Goal: Task Accomplishment & Management: Manage account settings

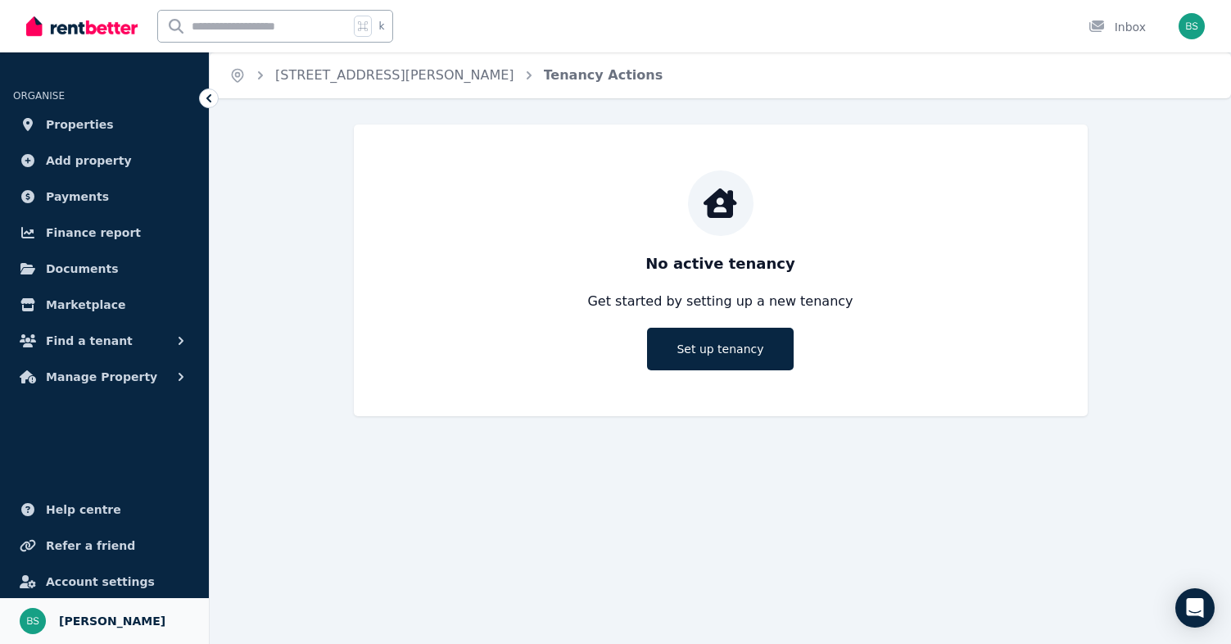
click at [81, 618] on span "[PERSON_NAME]" at bounding box center [112, 621] width 106 height 20
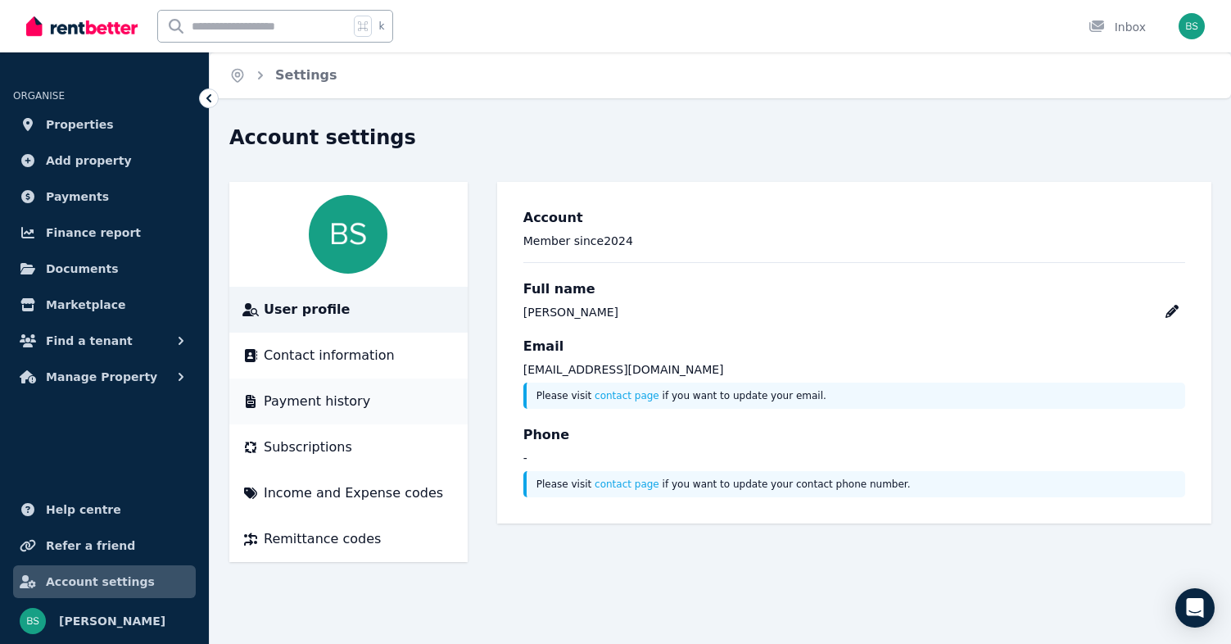
click at [319, 409] on span "Payment history" at bounding box center [317, 401] width 106 height 20
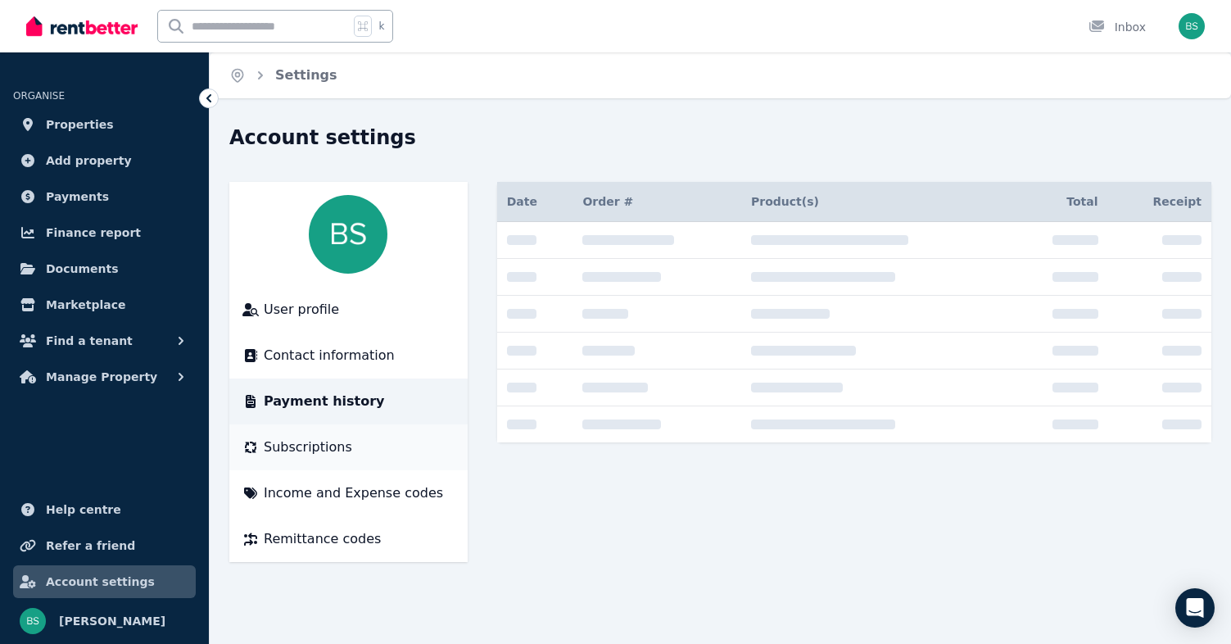
click at [306, 447] on span "Subscriptions" at bounding box center [308, 447] width 88 height 20
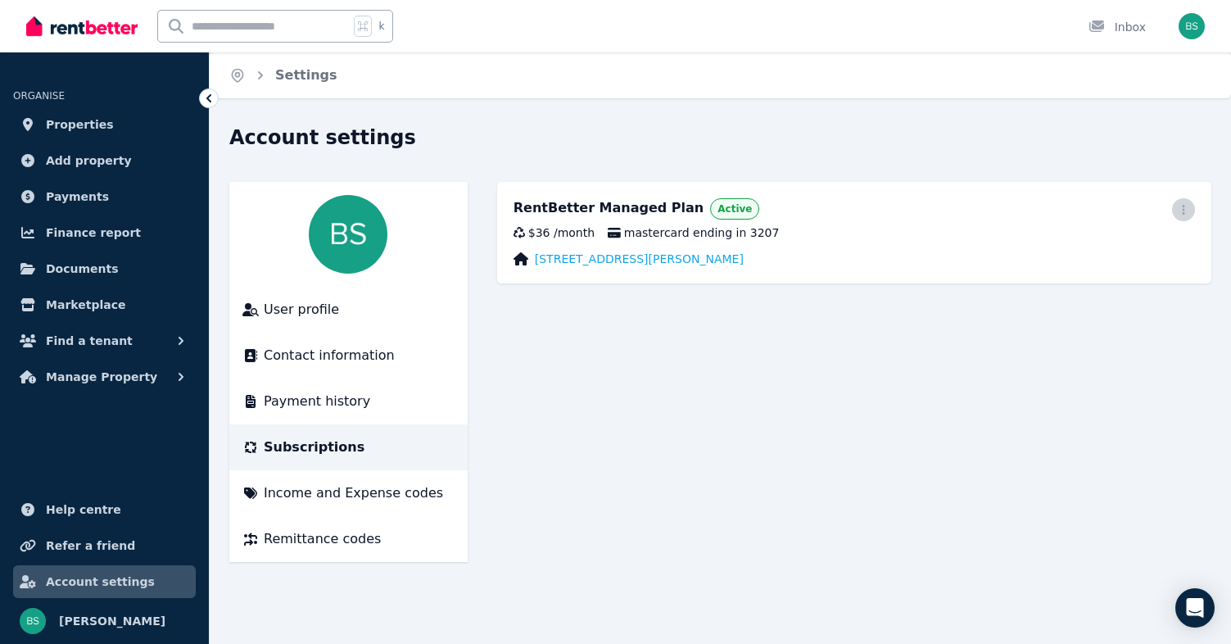
click at [1186, 209] on icon "button" at bounding box center [1183, 209] width 13 height 11
click at [1069, 296] on span "Cancel plan" at bounding box center [1110, 306] width 144 height 20
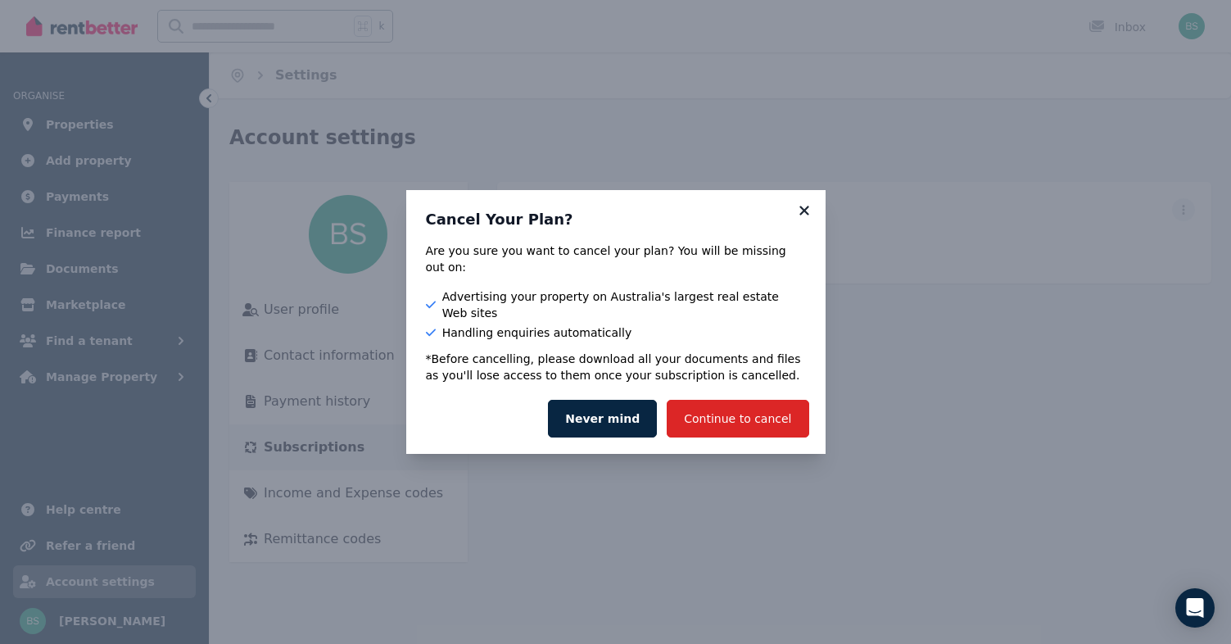
click at [800, 218] on icon at bounding box center [804, 210] width 16 height 15
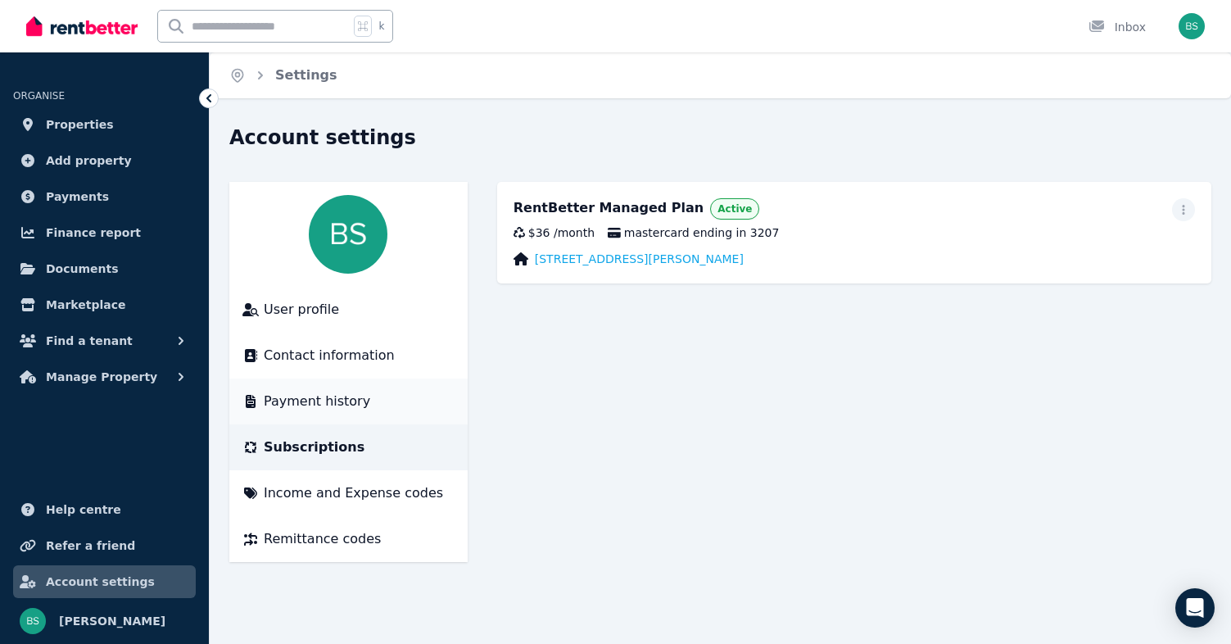
click at [318, 399] on span "Payment history" at bounding box center [317, 401] width 106 height 20
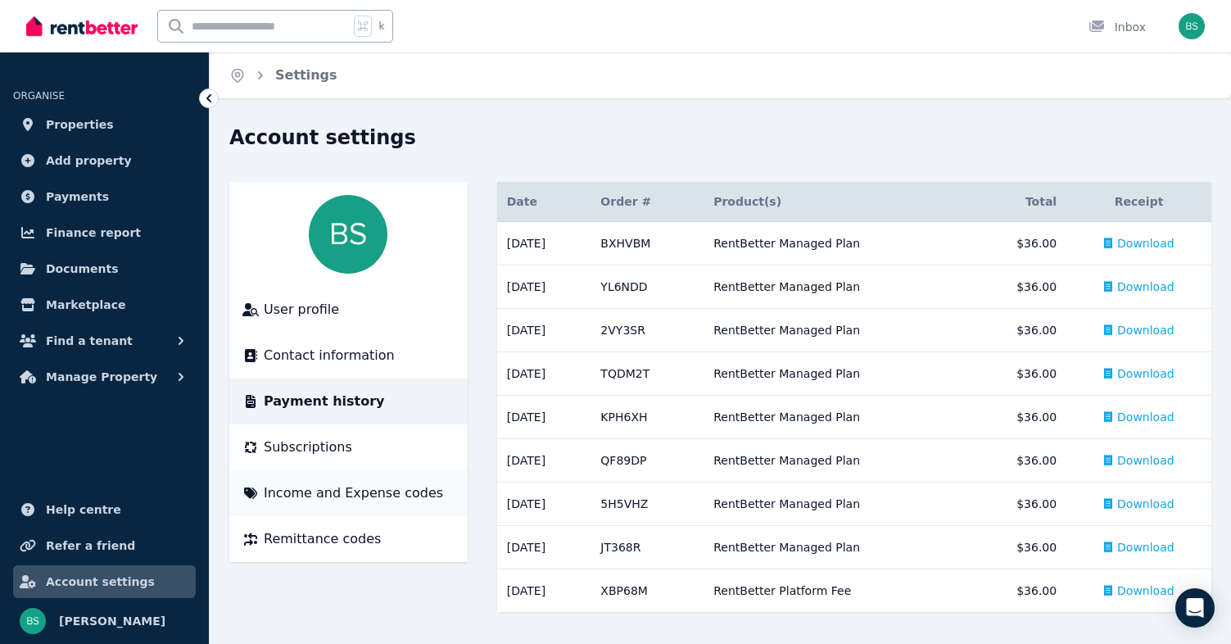
click at [305, 481] on li "Income and Expense codes" at bounding box center [348, 493] width 238 height 46
click at [309, 486] on span "Income and Expense codes" at bounding box center [353, 493] width 179 height 20
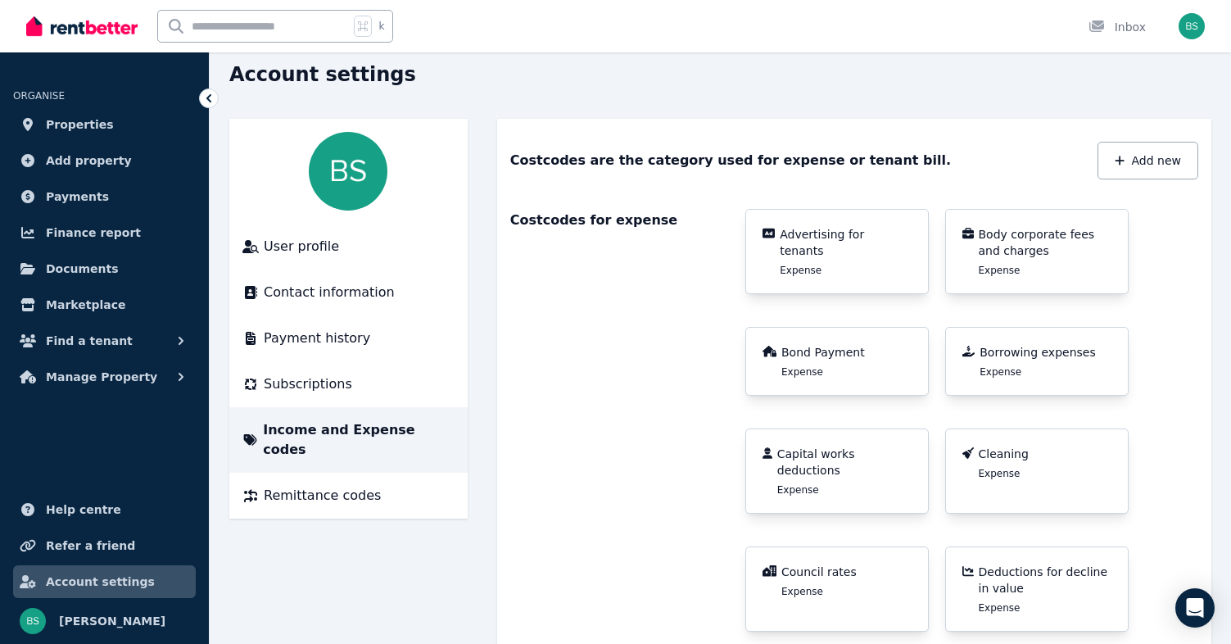
scroll to position [57, 0]
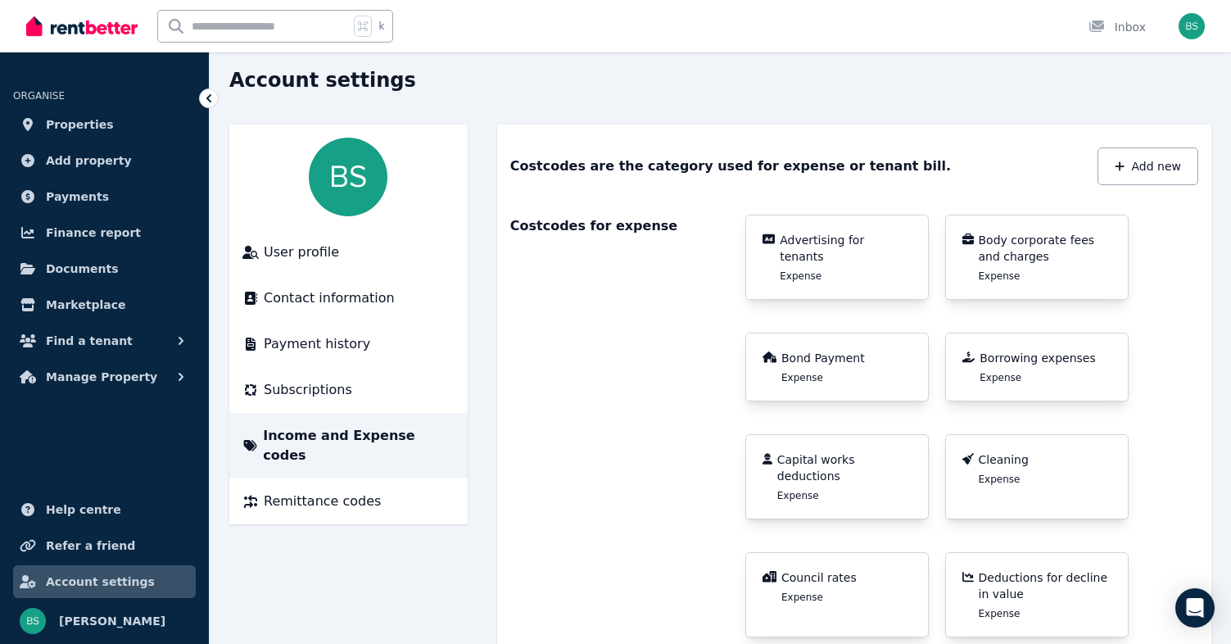
click at [879, 375] on div "Bond Payment Expense" at bounding box center [836, 367] width 149 height 34
click at [827, 355] on span "Bond Payment" at bounding box center [823, 358] width 84 height 16
click at [870, 373] on div "Bond Payment Expense" at bounding box center [836, 367] width 149 height 34
click at [1073, 364] on span "Borrowing expenses" at bounding box center [1036, 358] width 115 height 16
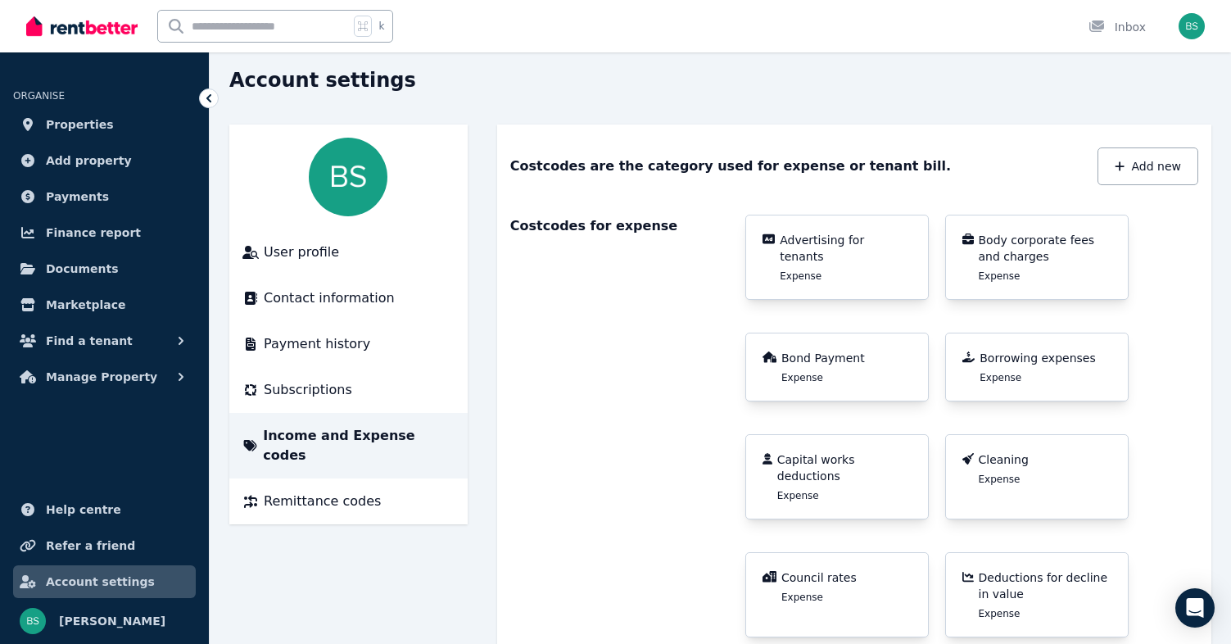
click at [1045, 271] on div "Body corporate fees and charges Expense" at bounding box center [1045, 257] width 133 height 51
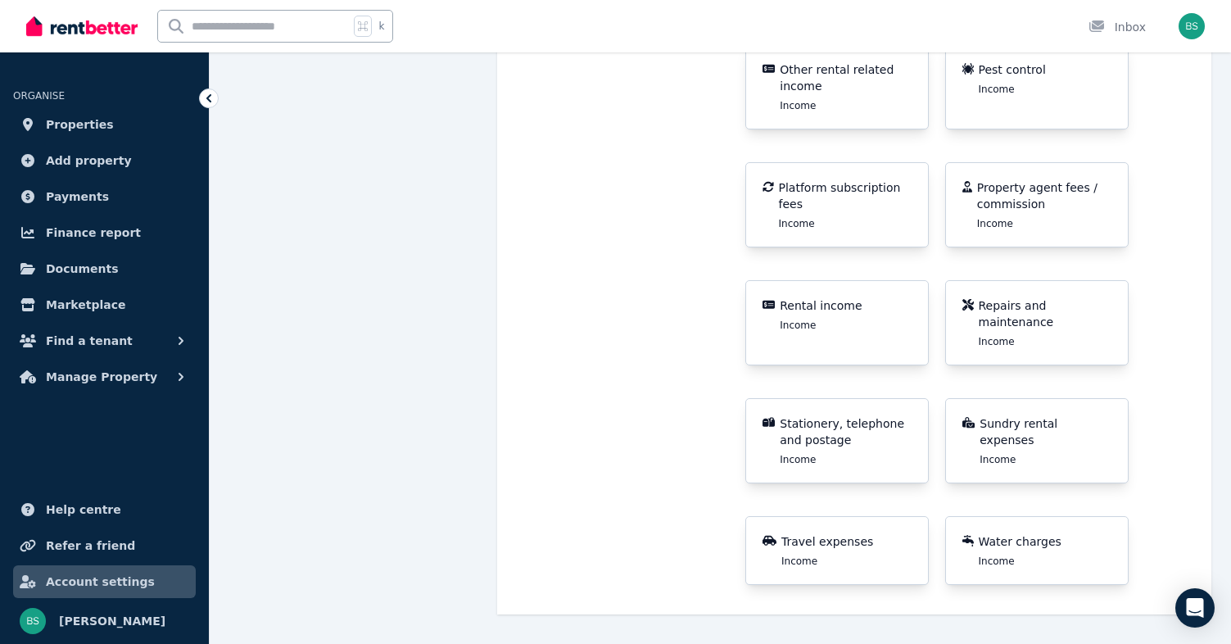
scroll to position [2482, 0]
click at [77, 199] on span "Payments" at bounding box center [77, 197] width 63 height 20
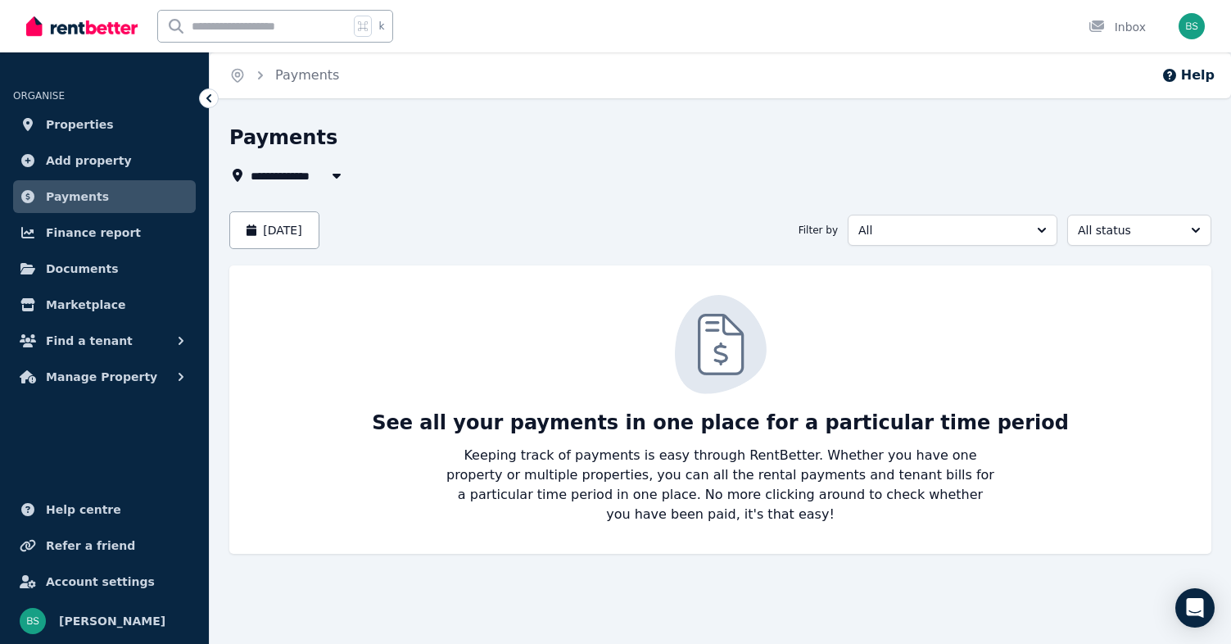
click at [332, 166] on button "button" at bounding box center [336, 175] width 29 height 20
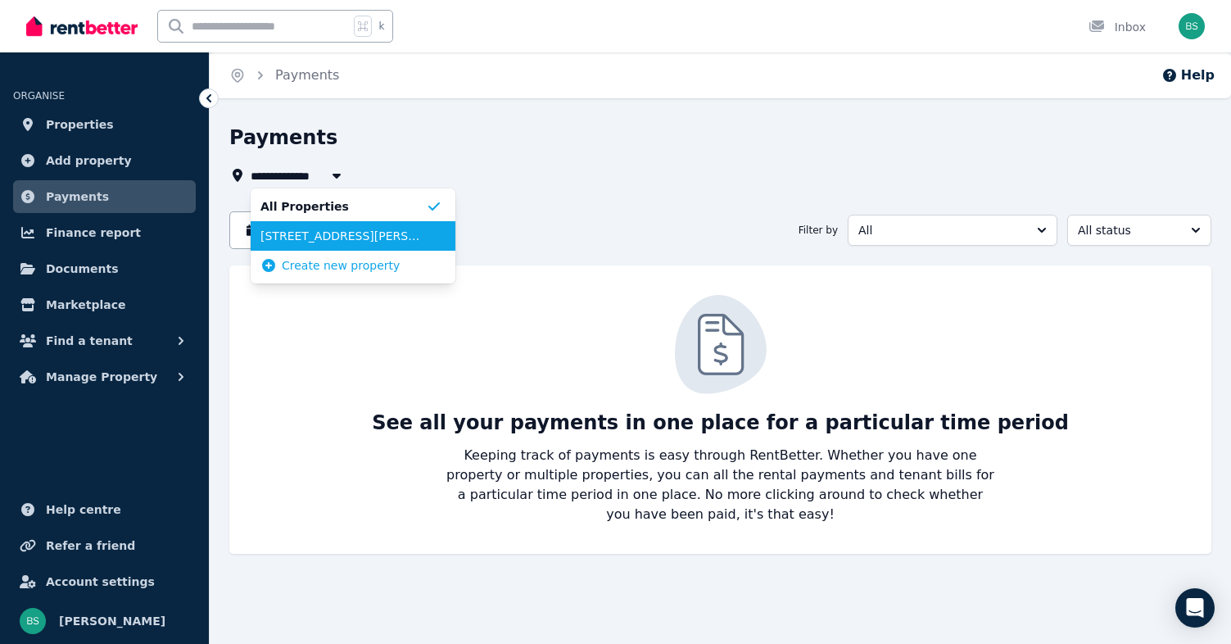
click at [377, 242] on span "[STREET_ADDRESS][PERSON_NAME]" at bounding box center [342, 236] width 165 height 16
type input "**********"
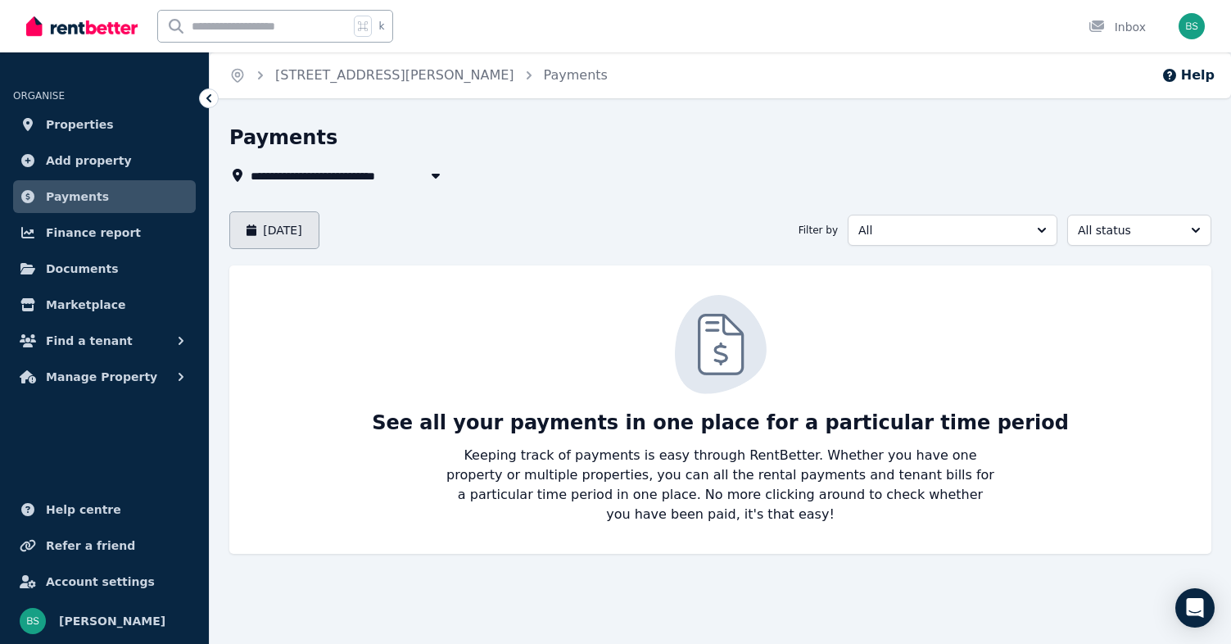
click at [294, 229] on button "[DATE]" at bounding box center [274, 230] width 90 height 38
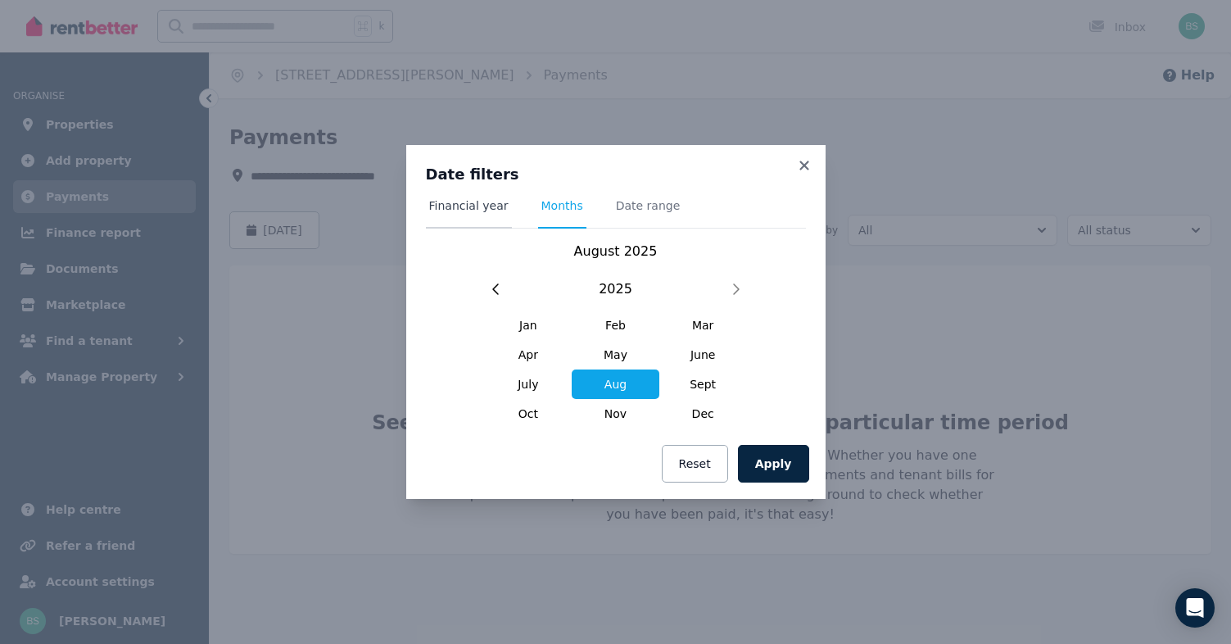
click at [444, 206] on span "Financial year" at bounding box center [468, 205] width 79 height 16
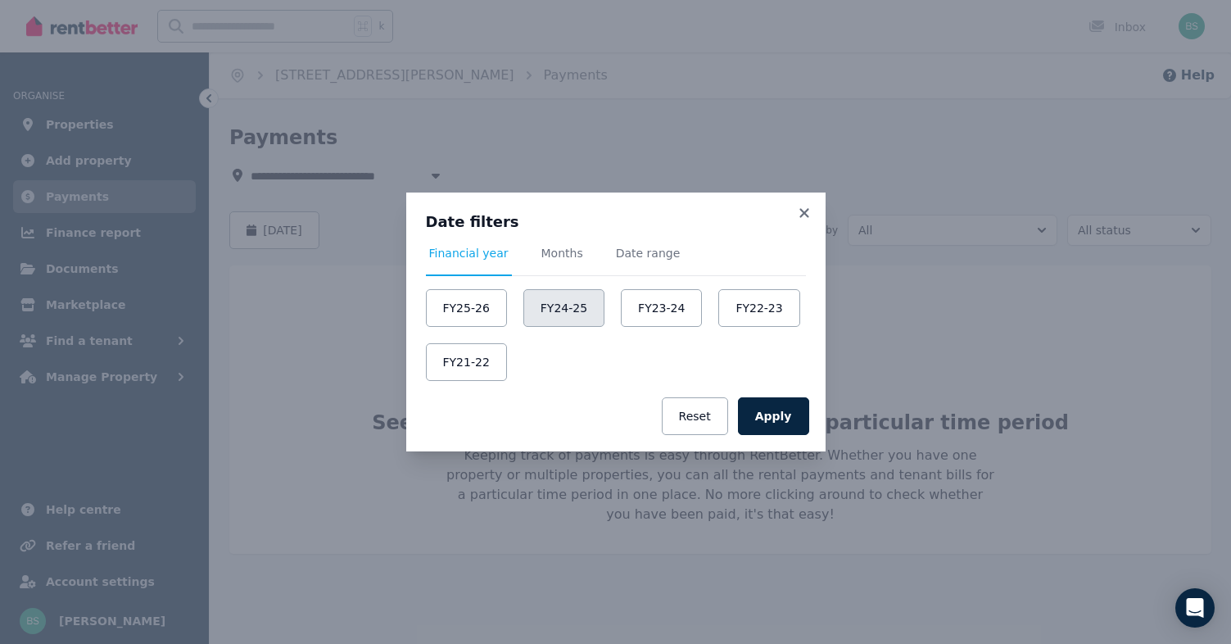
click at [562, 306] on button "FY24-25" at bounding box center [563, 308] width 81 height 38
click at [777, 422] on button "Apply" at bounding box center [773, 416] width 71 height 38
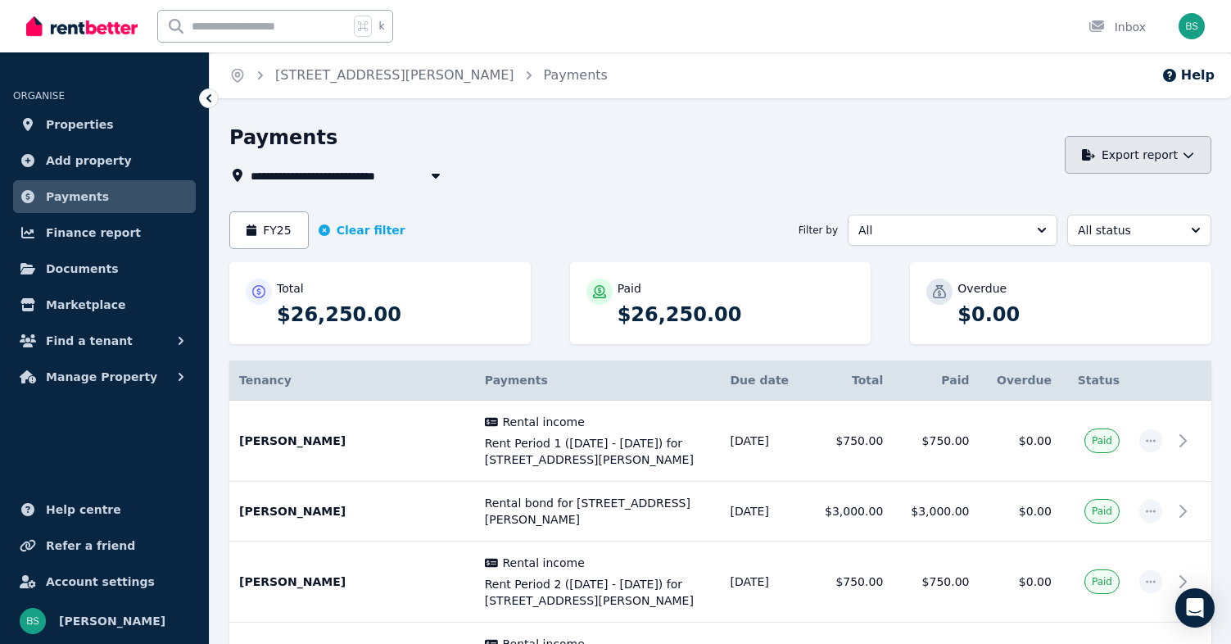
click at [1128, 161] on button "Export report" at bounding box center [1138, 155] width 147 height 38
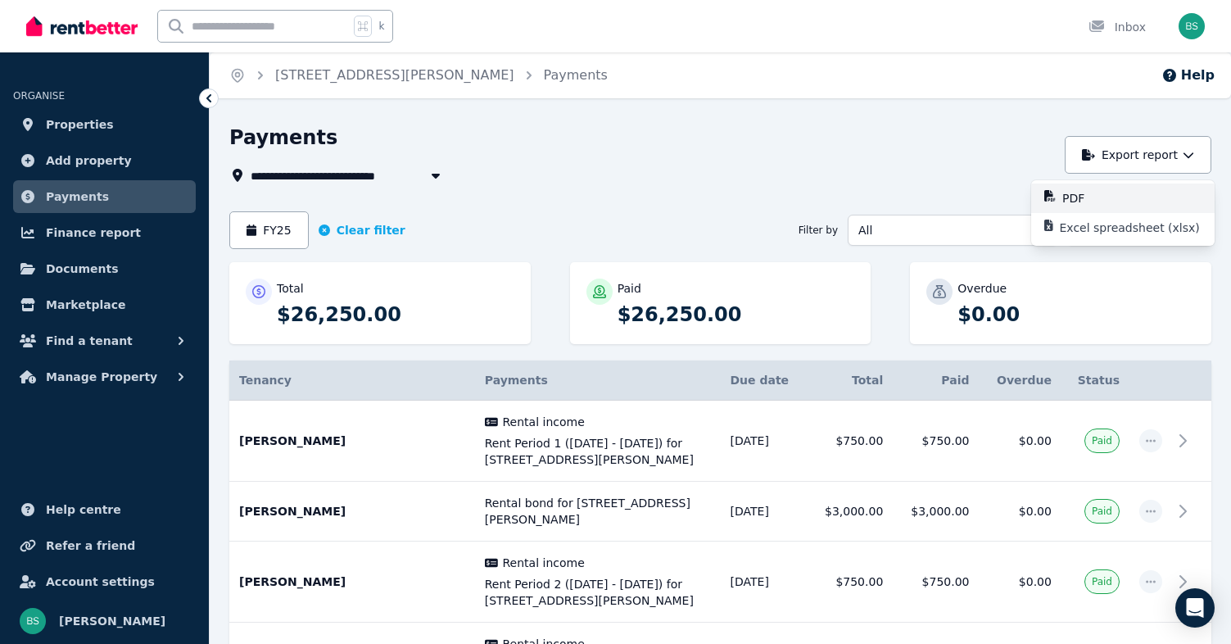
click at [1083, 198] on p "PDF" at bounding box center [1079, 198] width 35 height 16
click at [92, 236] on span "Finance report" at bounding box center [93, 233] width 95 height 20
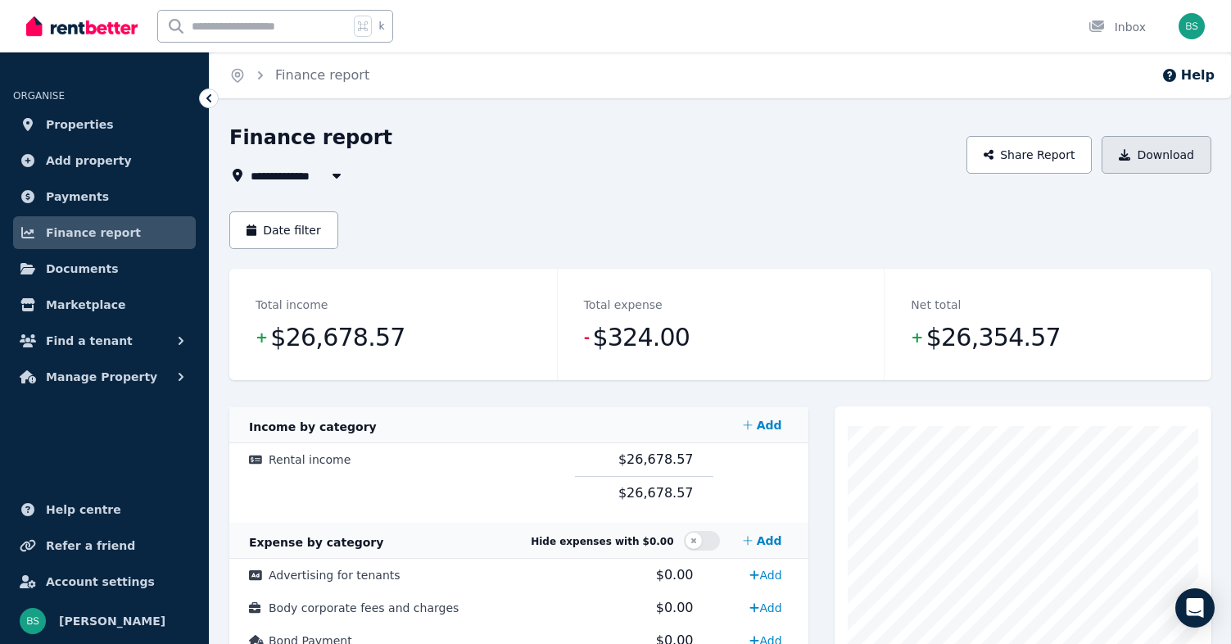
click at [1165, 157] on button "Download" at bounding box center [1156, 155] width 110 height 38
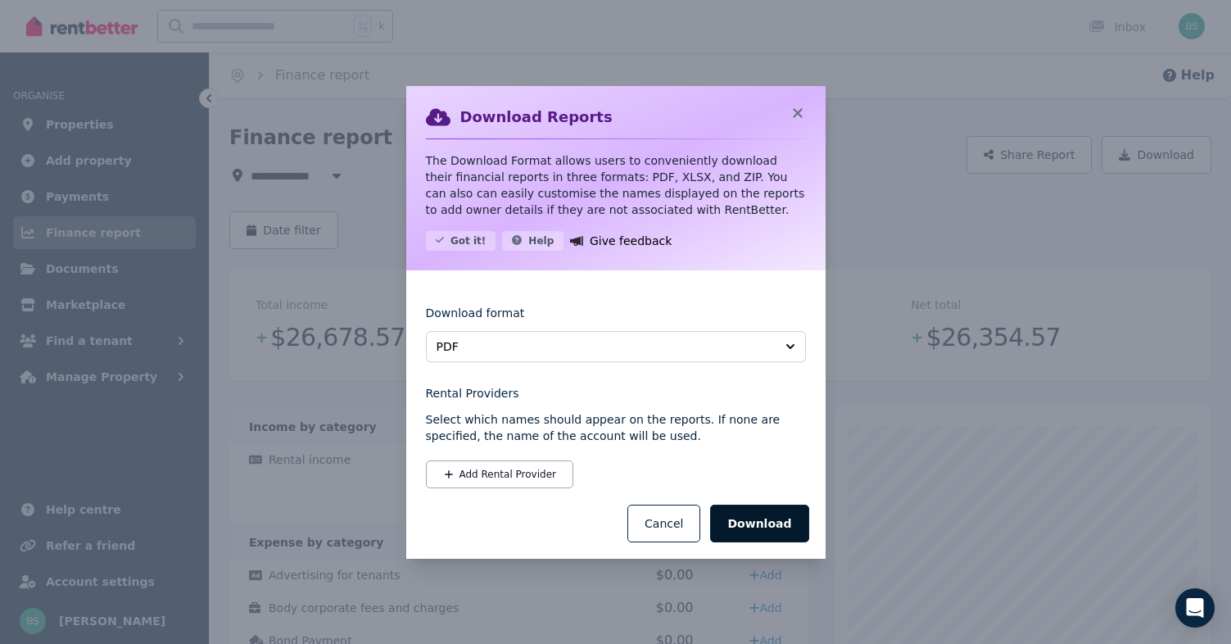
click at [763, 532] on button "Download" at bounding box center [759, 523] width 98 height 38
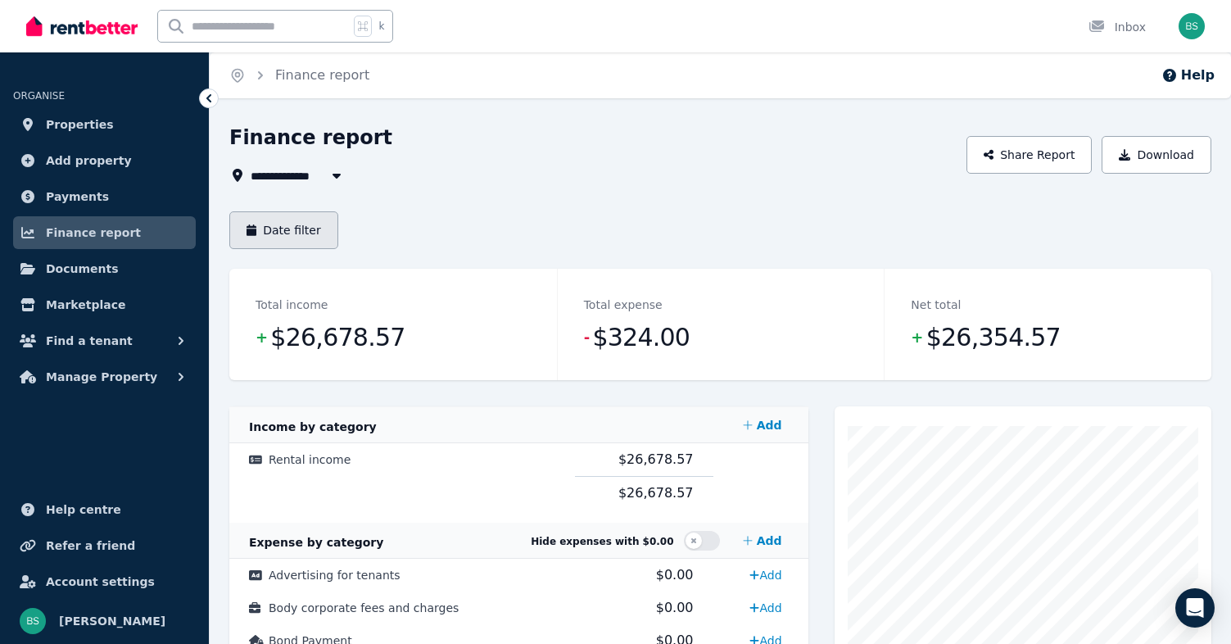
click at [300, 218] on button "Date filter" at bounding box center [283, 230] width 109 height 38
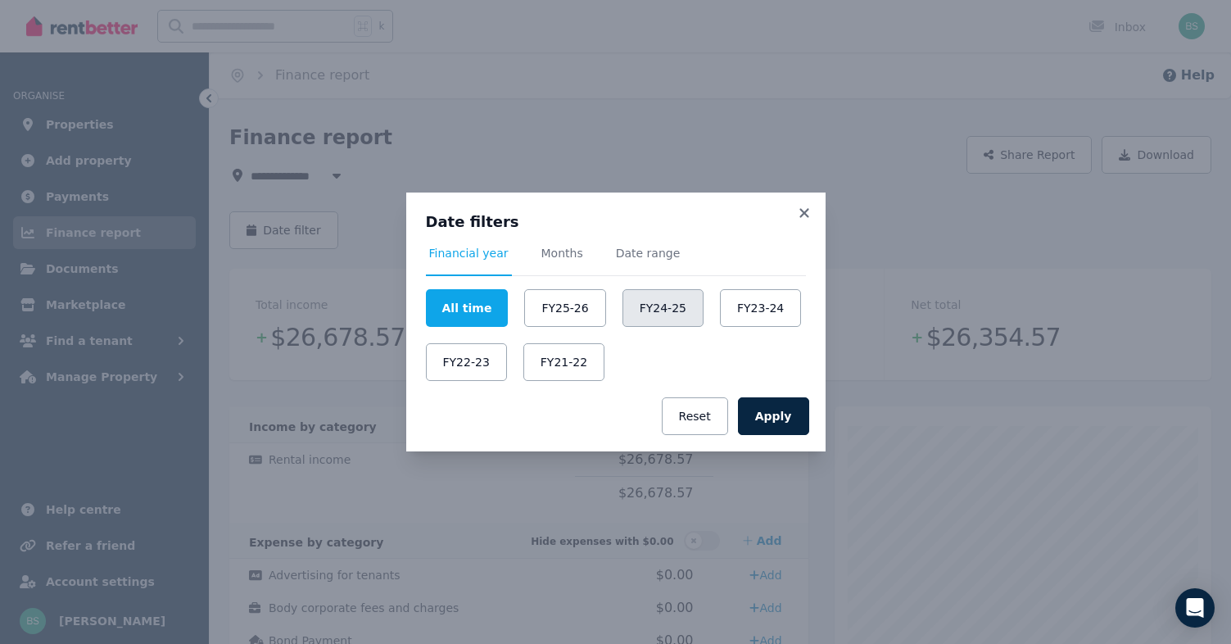
click at [653, 310] on button "FY24-25" at bounding box center [662, 308] width 81 height 38
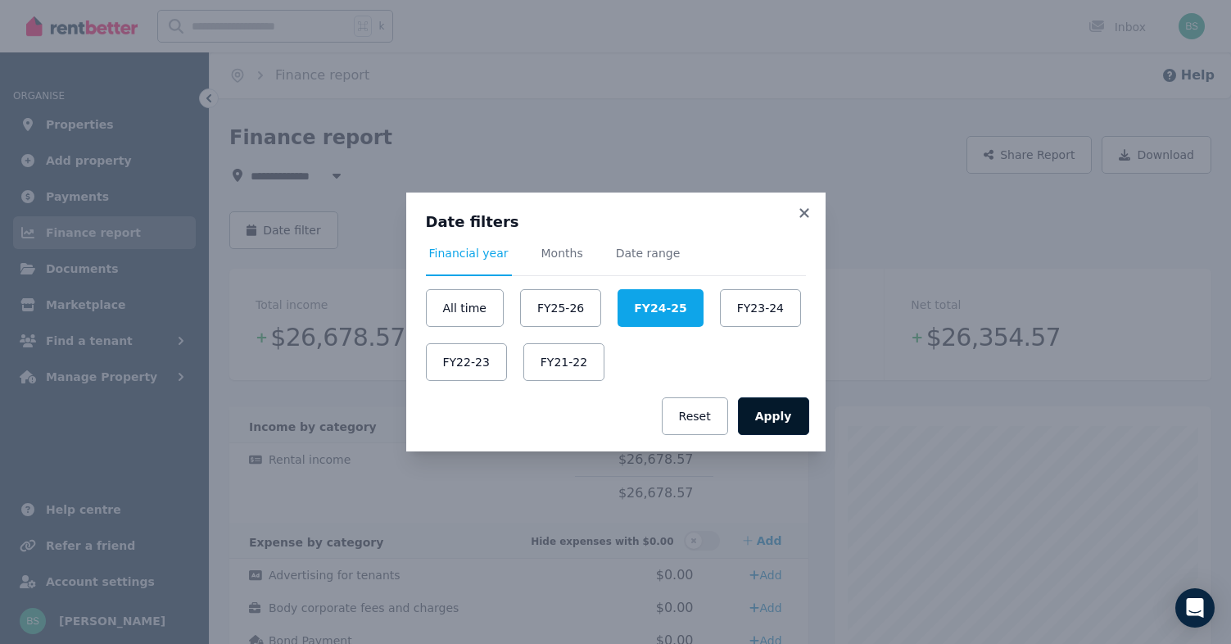
click at [789, 420] on button "Apply" at bounding box center [773, 416] width 71 height 38
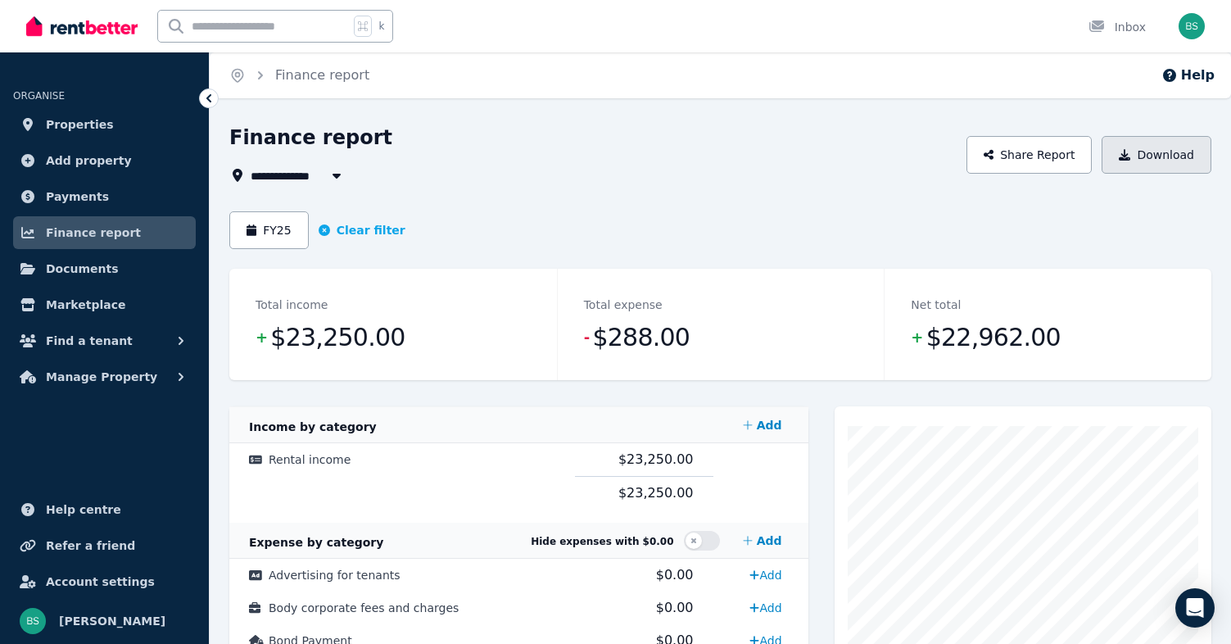
click at [1148, 158] on button "Download" at bounding box center [1156, 155] width 110 height 38
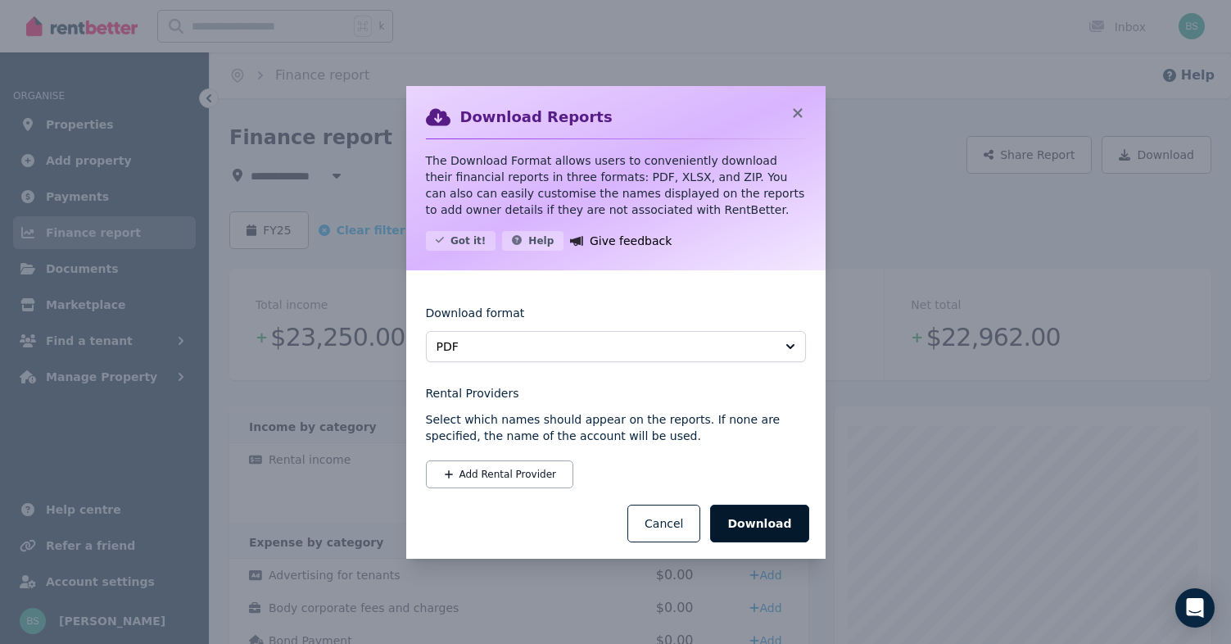
click at [743, 522] on button "Download" at bounding box center [759, 523] width 98 height 38
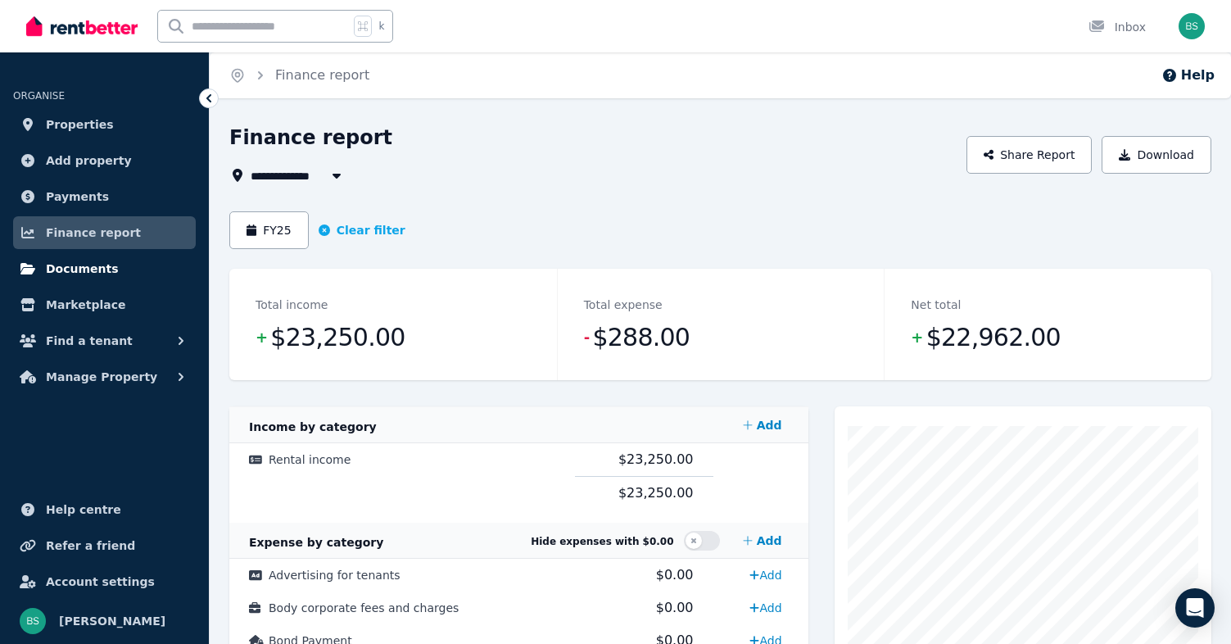
click at [62, 274] on span "Documents" at bounding box center [82, 269] width 73 height 20
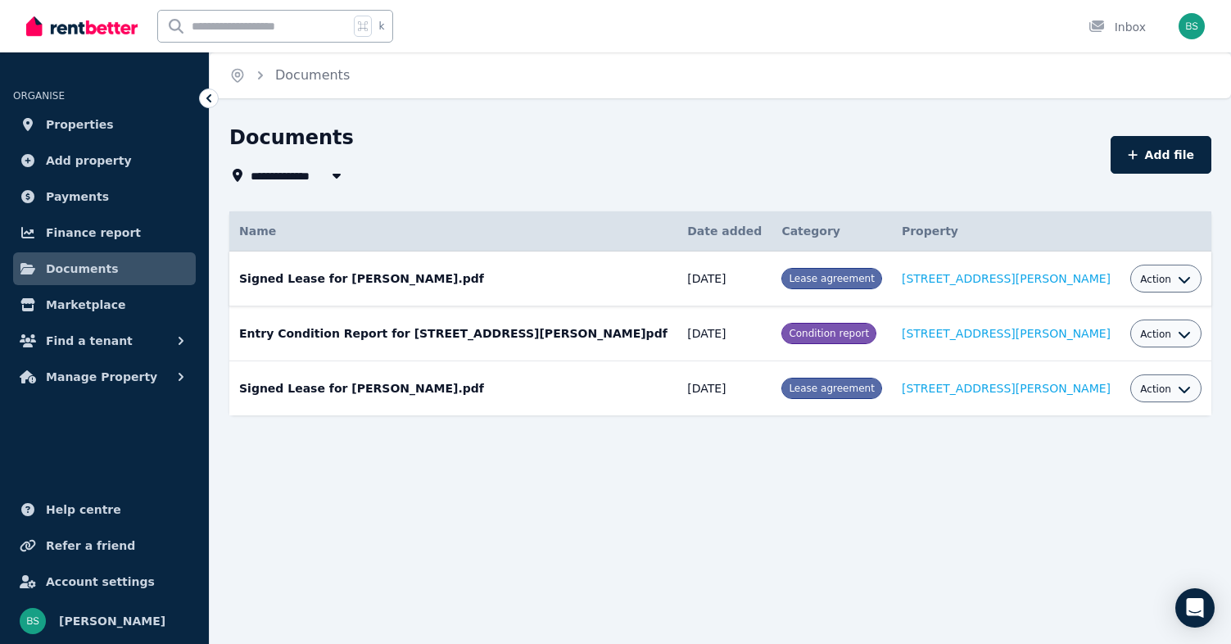
click at [1163, 280] on button "Action" at bounding box center [1165, 279] width 51 height 13
click at [1077, 379] on link "Download" at bounding box center [1115, 374] width 157 height 29
click at [1178, 333] on icon "button" at bounding box center [1184, 334] width 13 height 13
click at [1079, 436] on link "Download" at bounding box center [1115, 429] width 157 height 29
click at [1157, 385] on span "Action" at bounding box center [1155, 388] width 31 height 13
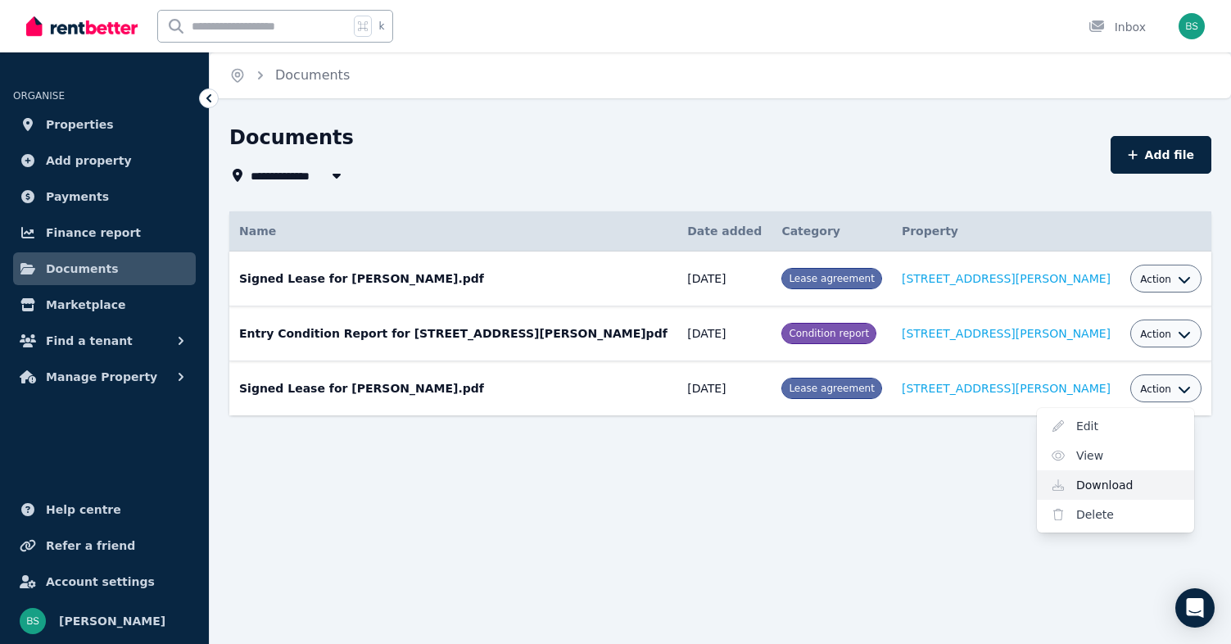
click at [1083, 481] on link "Download" at bounding box center [1115, 484] width 157 height 29
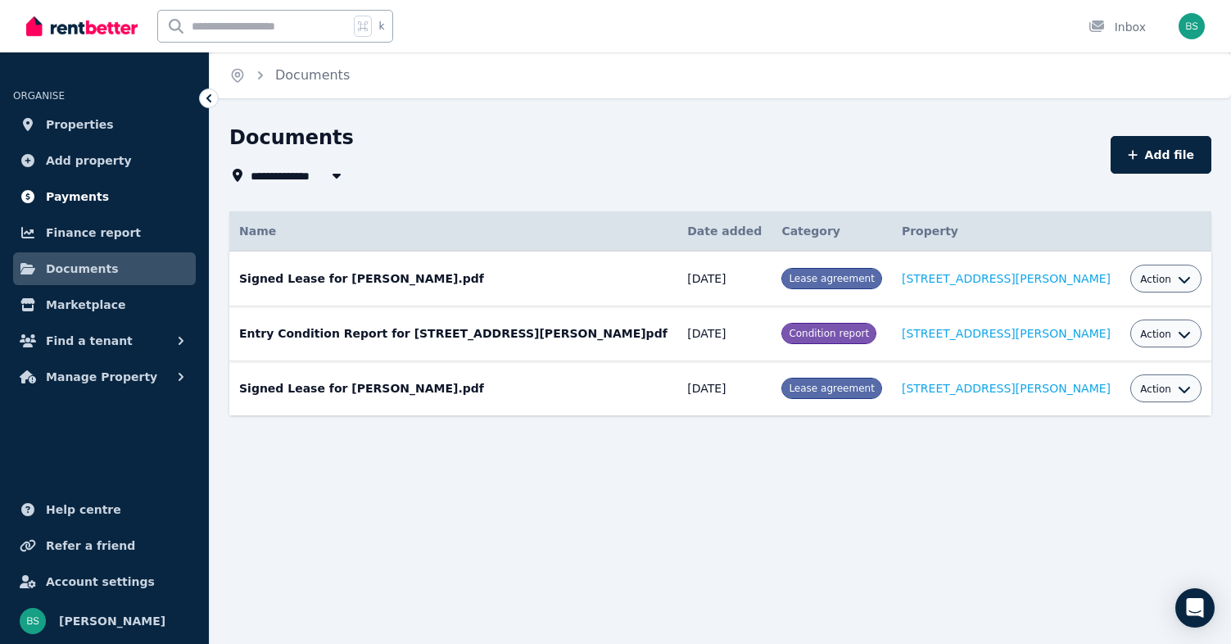
click at [78, 197] on span "Payments" at bounding box center [77, 197] width 63 height 20
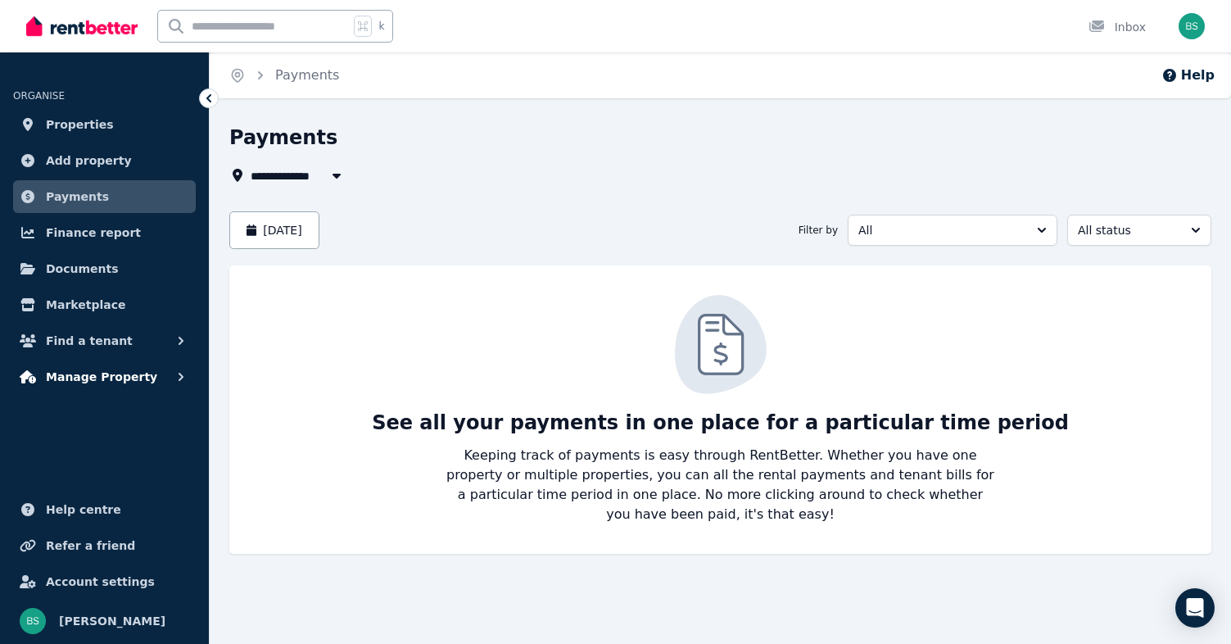
click at [79, 386] on span "Manage Property" at bounding box center [101, 377] width 111 height 20
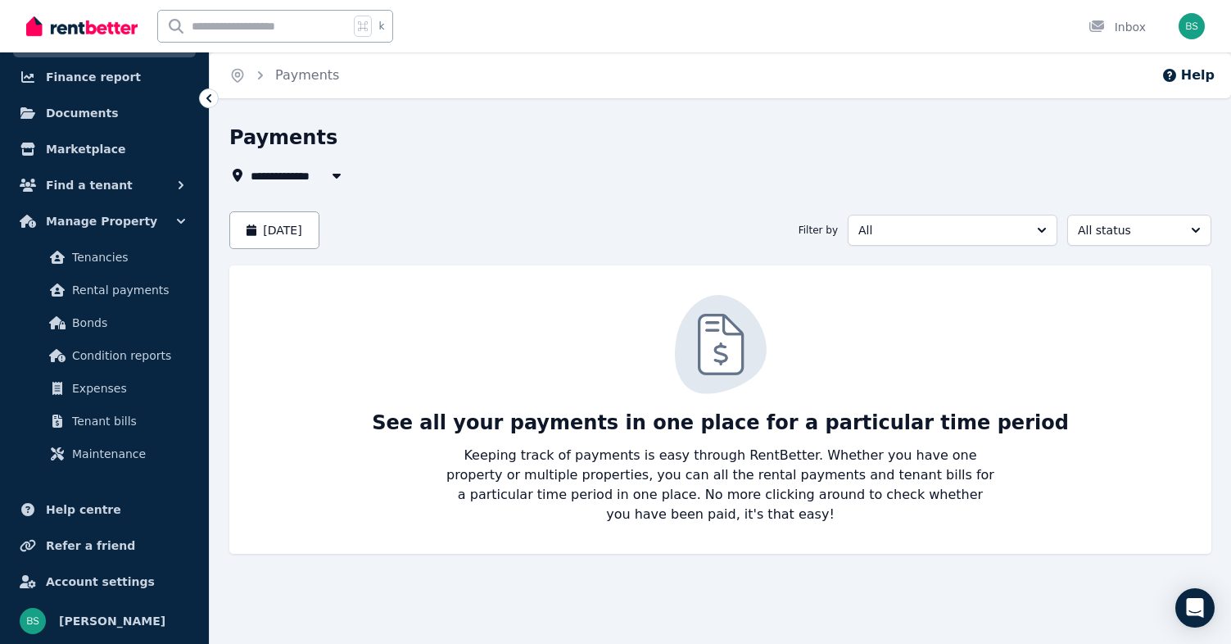
scroll to position [156, 0]
click at [88, 186] on span "Find a tenant" at bounding box center [89, 185] width 87 height 20
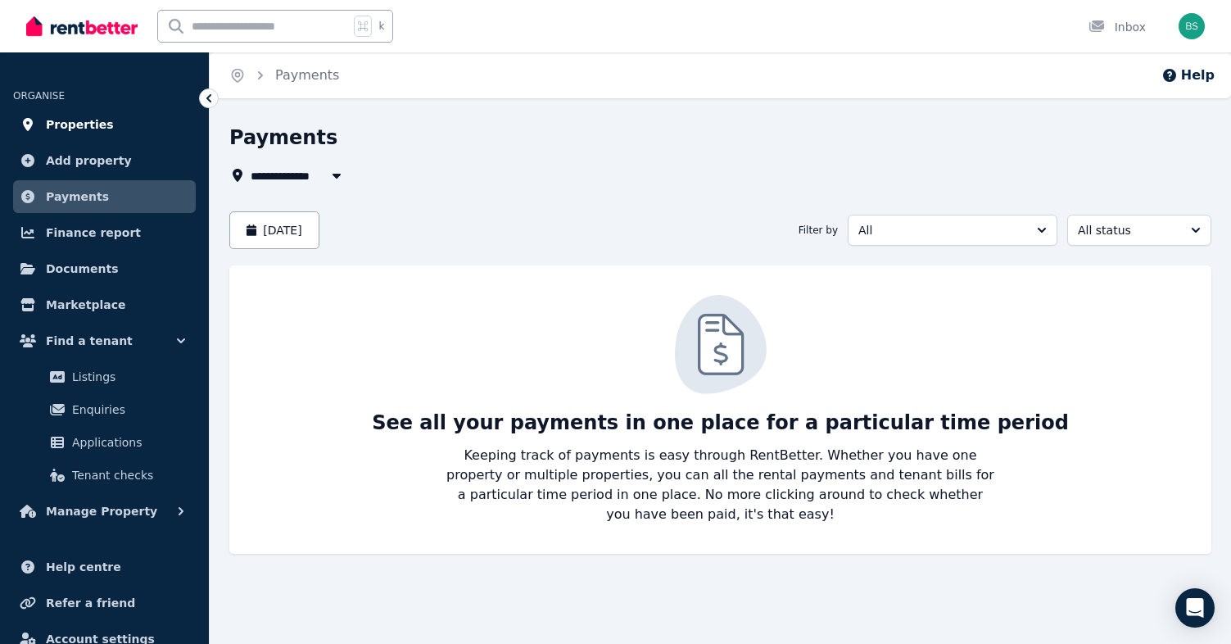
scroll to position [0, 0]
click at [88, 115] on span "Properties" at bounding box center [80, 125] width 68 height 20
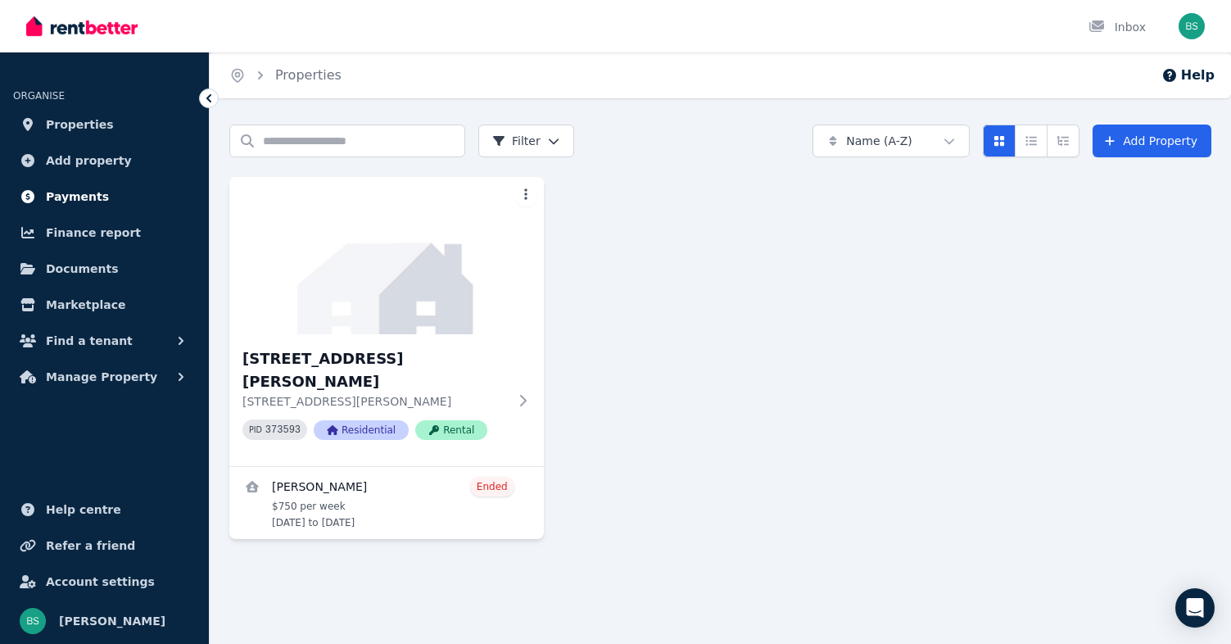
click at [75, 191] on span "Payments" at bounding box center [77, 197] width 63 height 20
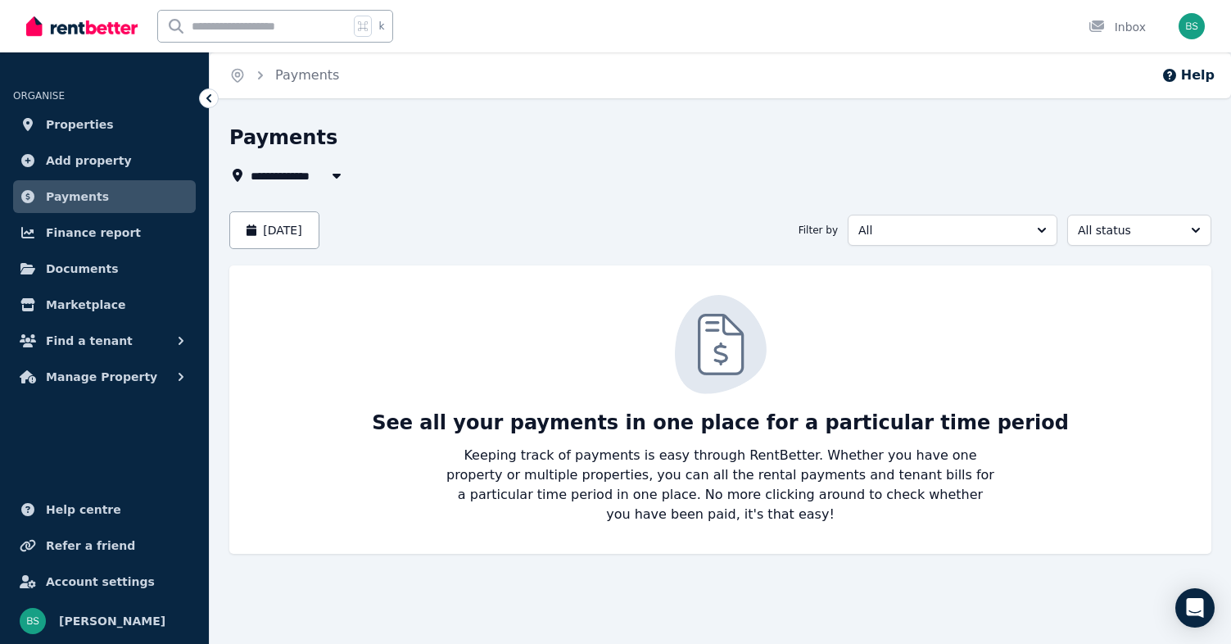
click at [1203, 28] on img "button" at bounding box center [1191, 26] width 26 height 26
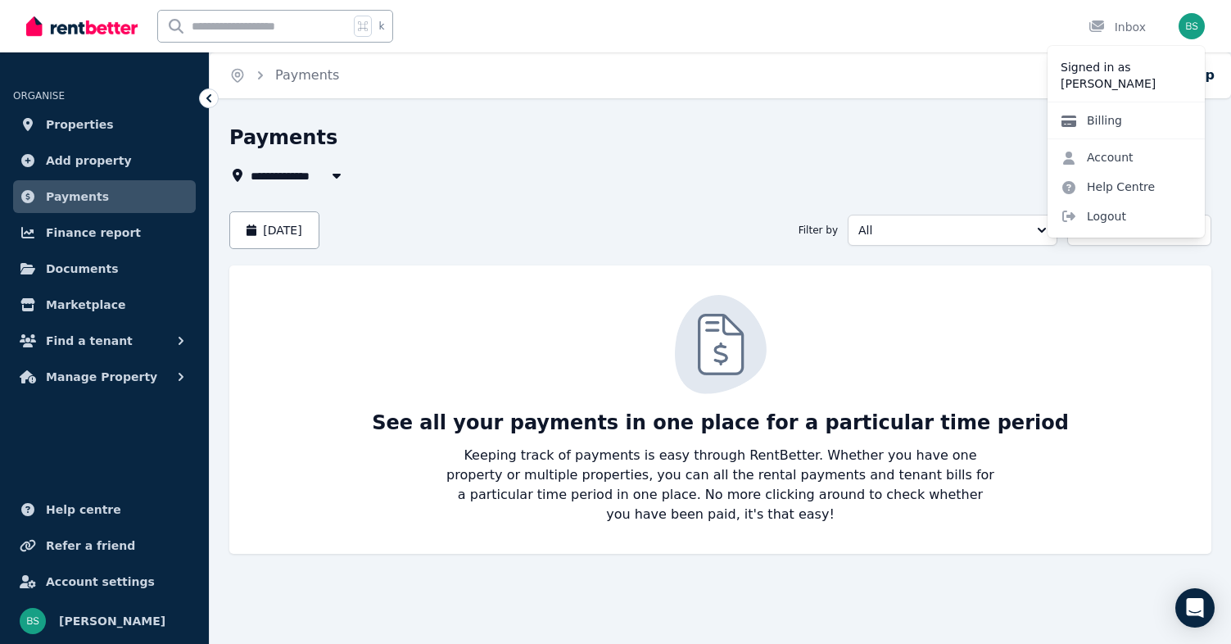
click at [1105, 120] on link "Billing" at bounding box center [1091, 120] width 88 height 29
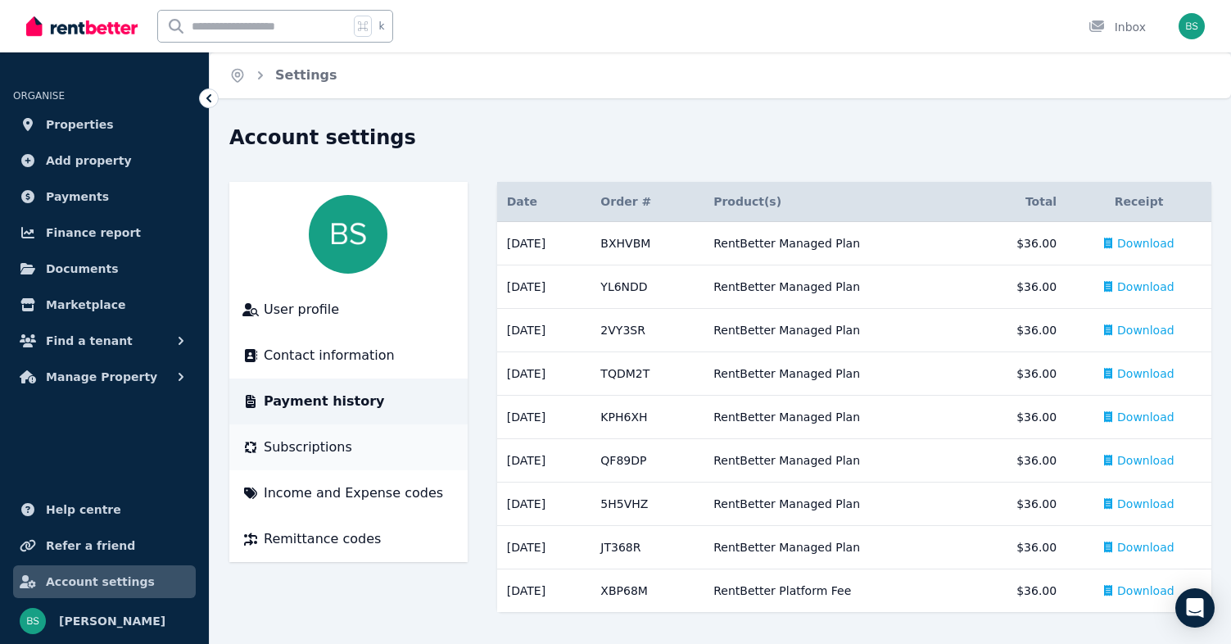
click at [279, 449] on span "Subscriptions" at bounding box center [308, 447] width 88 height 20
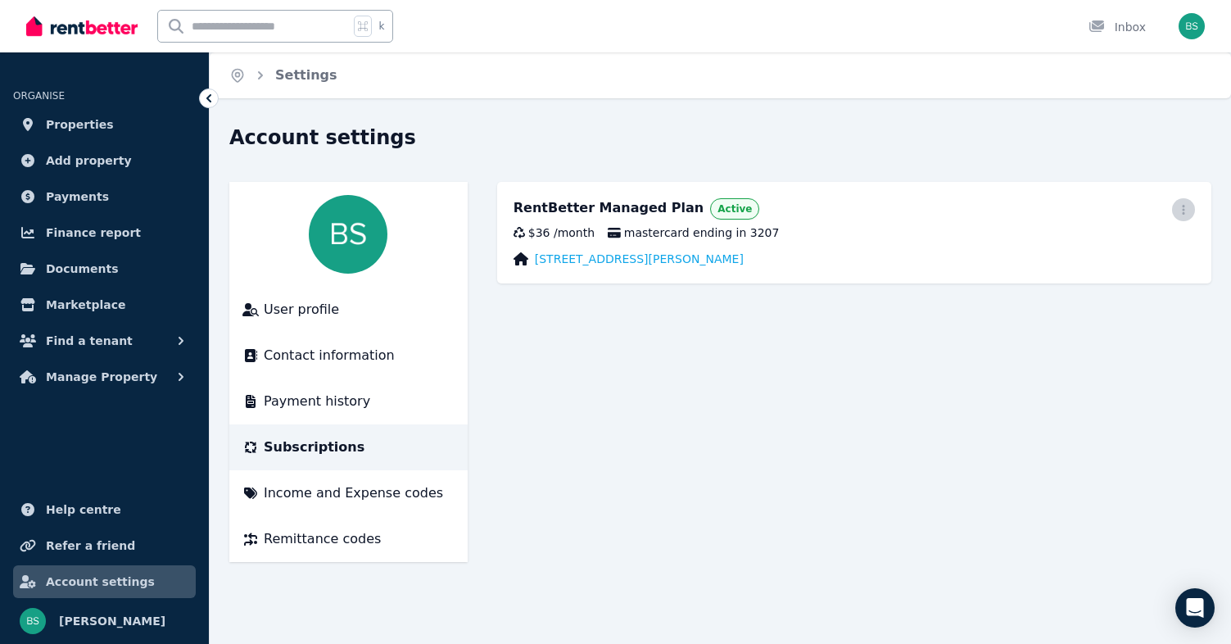
click at [1182, 208] on icon "button" at bounding box center [1183, 209] width 13 height 11
click at [1063, 299] on button "Cancel plan" at bounding box center [1096, 306] width 197 height 33
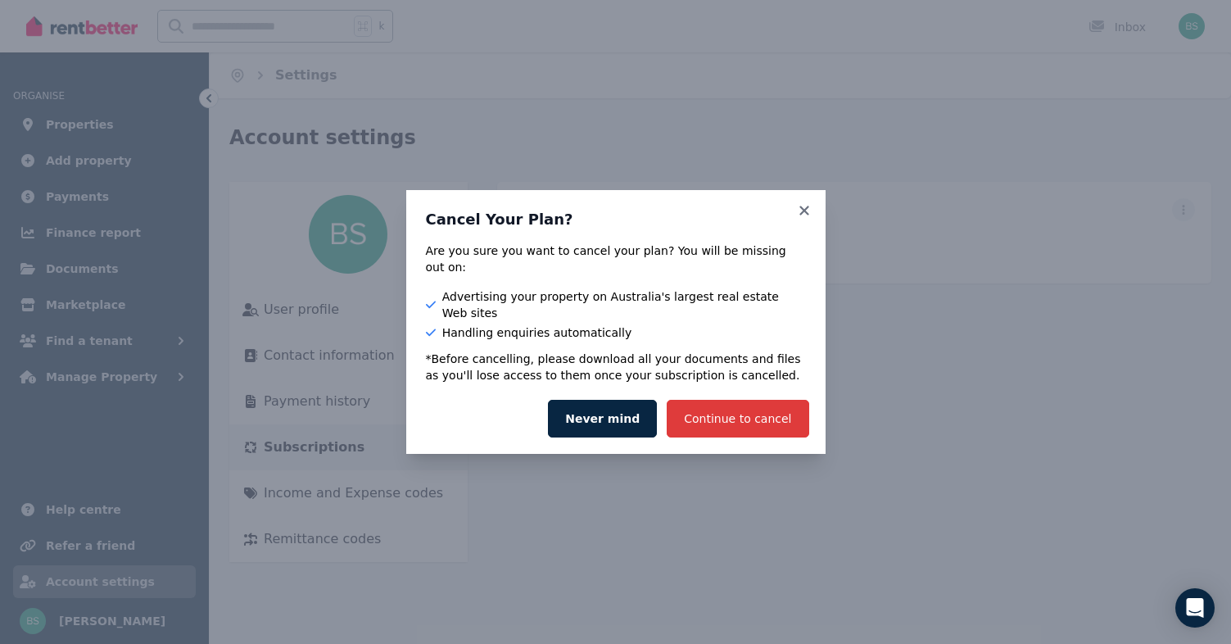
click at [761, 410] on button "Continue to cancel" at bounding box center [738, 419] width 142 height 38
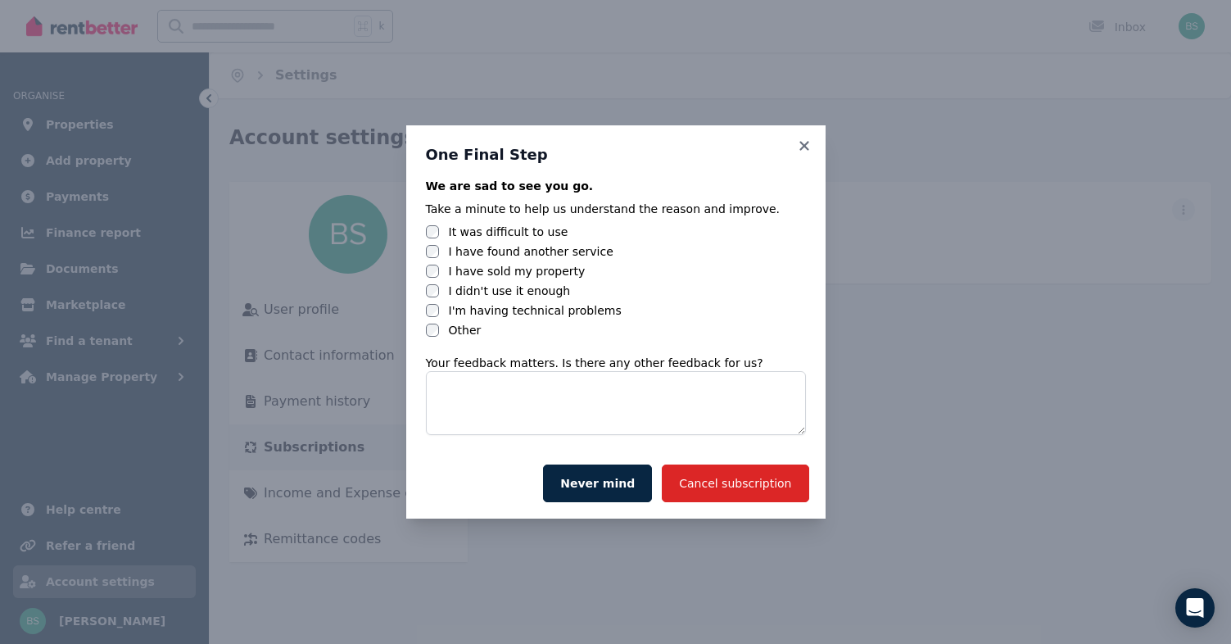
click at [484, 251] on label "I have found another service" at bounding box center [531, 251] width 165 height 16
click at [458, 327] on label "Other" at bounding box center [465, 330] width 33 height 16
click at [447, 251] on div "I have found another service" at bounding box center [616, 251] width 380 height 16
click at [500, 402] on textarea at bounding box center [616, 403] width 380 height 64
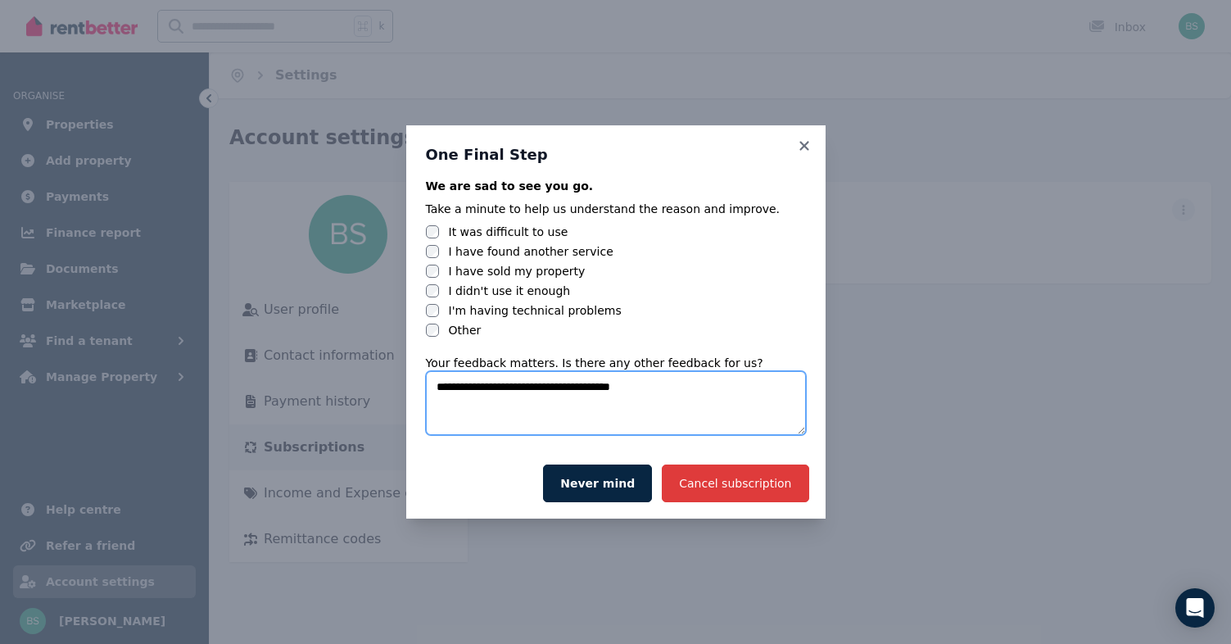
type textarea "**********"
click at [733, 491] on button "Cancel subscription" at bounding box center [735, 483] width 147 height 38
